Goal: Information Seeking & Learning: Check status

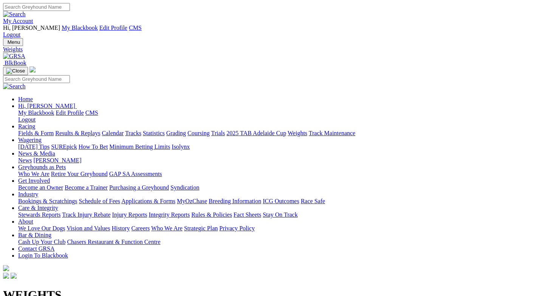
click at [94, 130] on link "Results & Replays" at bounding box center [77, 133] width 45 height 6
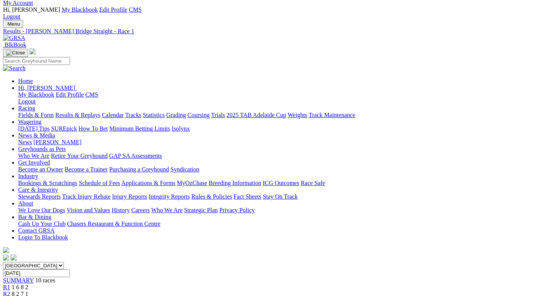
click at [10, 291] on link "R2" at bounding box center [6, 294] width 7 height 6
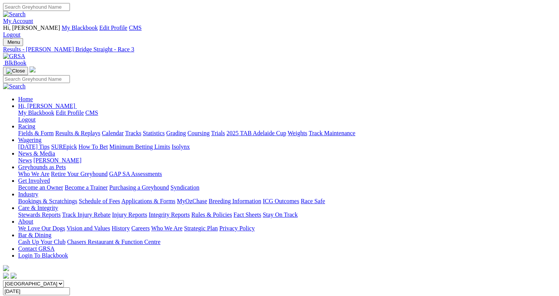
click at [33, 23] on img at bounding box center [33, 23] width 0 height 0
